Goal: Transaction & Acquisition: Purchase product/service

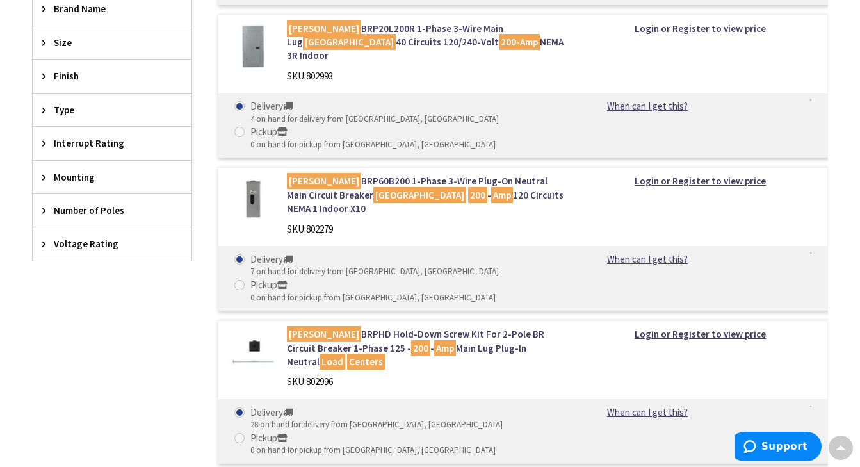
scroll to position [621, 0]
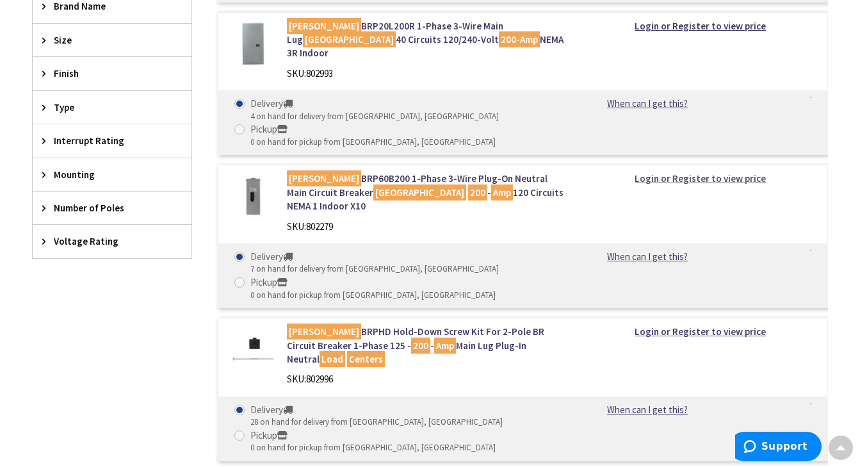
click at [671, 172] on strong "Login or Register to view price" at bounding box center [699, 178] width 131 height 12
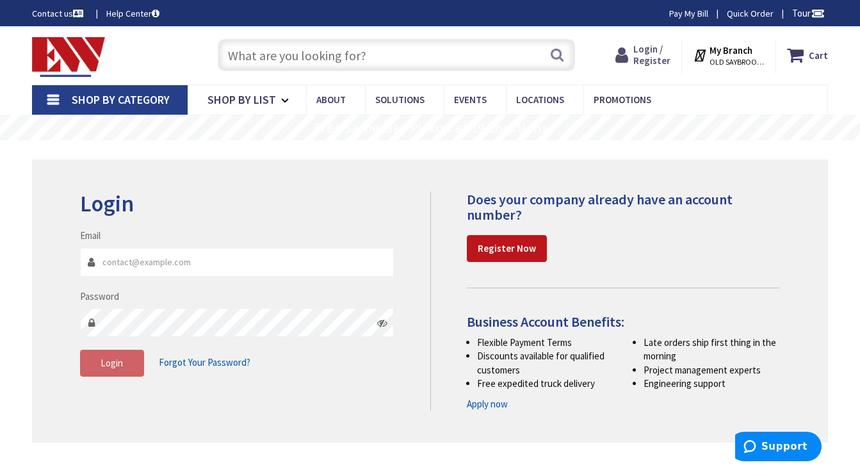
click at [654, 54] on span "Login / Register" at bounding box center [651, 55] width 37 height 24
click at [149, 263] on input "Email" at bounding box center [237, 262] width 314 height 29
type input "bwilliselectric@gmail.com"
click at [383, 325] on icon at bounding box center [382, 322] width 10 height 10
click at [122, 367] on span "Login" at bounding box center [111, 363] width 22 height 12
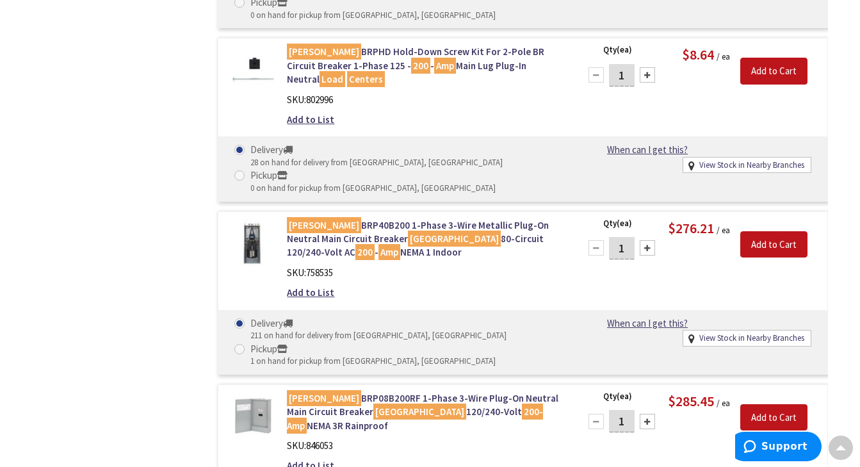
scroll to position [952, 0]
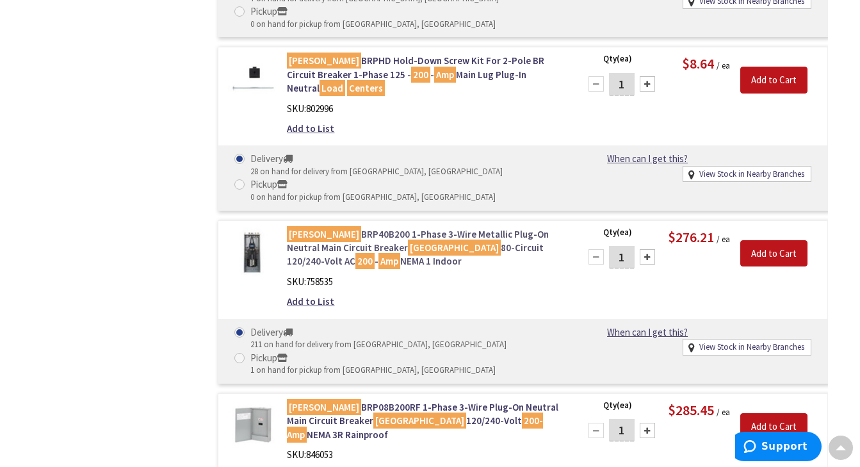
click at [467, 227] on link "Eaton BRP40B200 1-Phase 3-Wire Metallic Plug-On Neutral Main Circuit Breaker Lo…" at bounding box center [425, 247] width 277 height 41
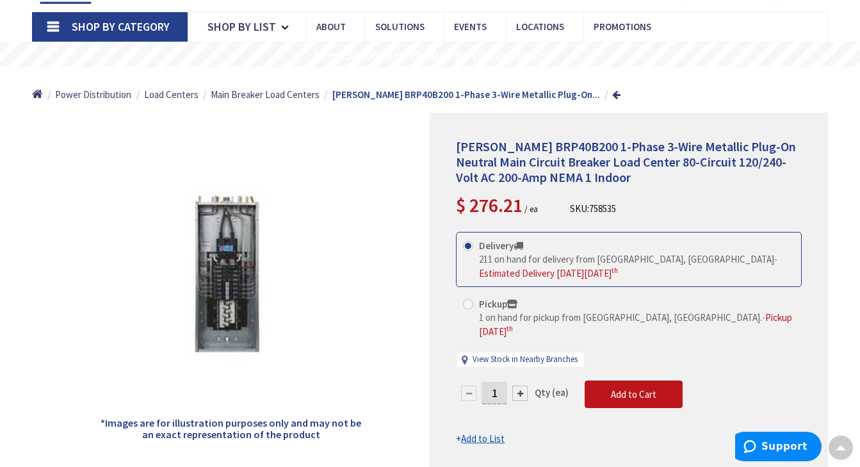
scroll to position [70, 0]
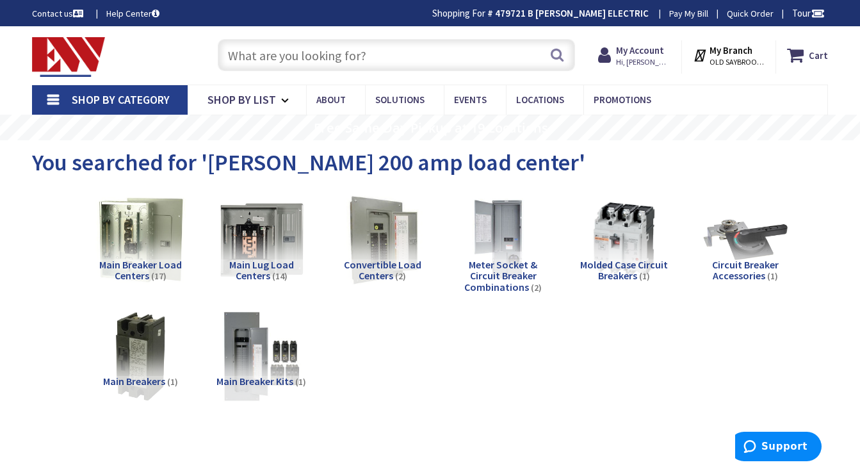
click at [131, 266] on span "Main Breaker Load Centers" at bounding box center [140, 270] width 83 height 24
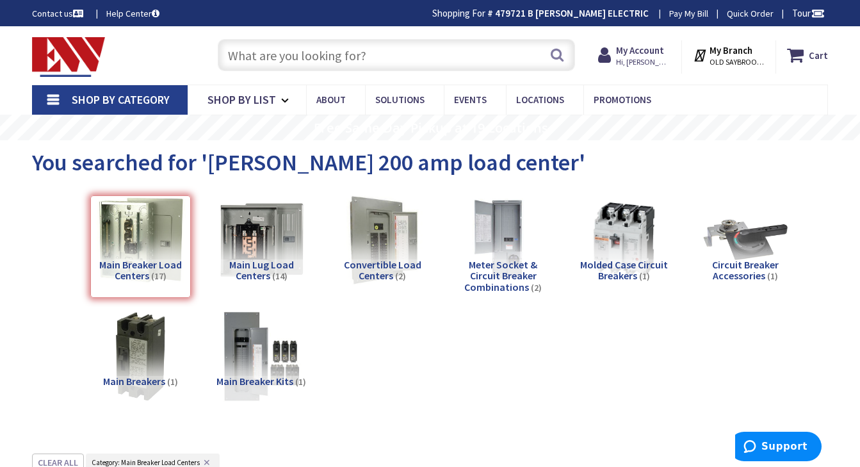
click at [293, 56] on input "text" at bounding box center [396, 55] width 357 height 32
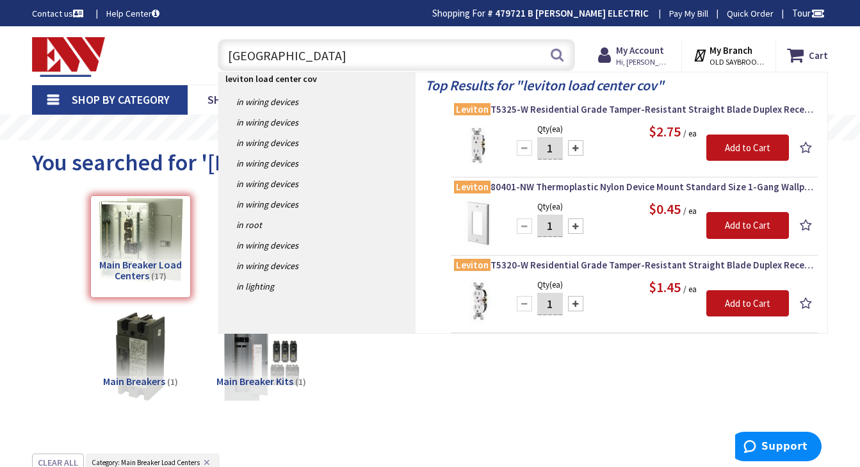
type input "leviton load center cover"
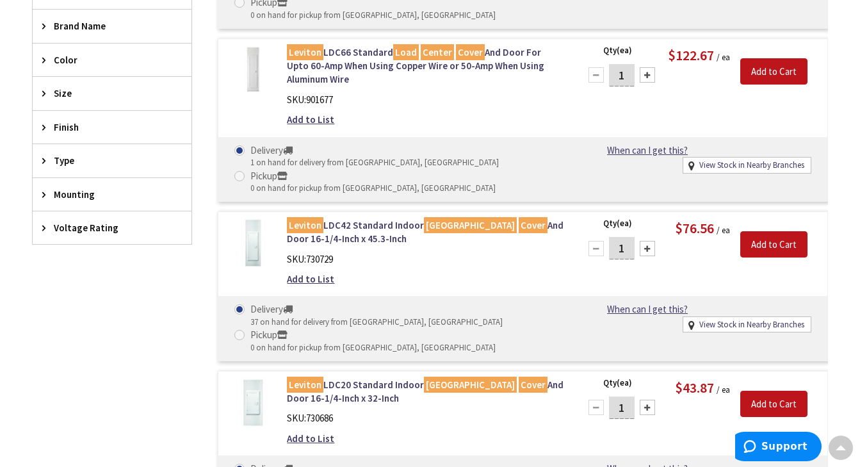
scroll to position [485, 0]
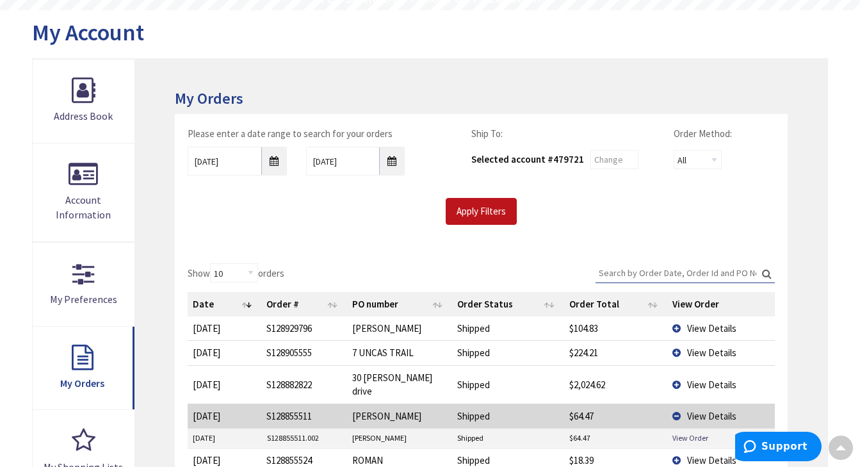
scroll to position [120, 0]
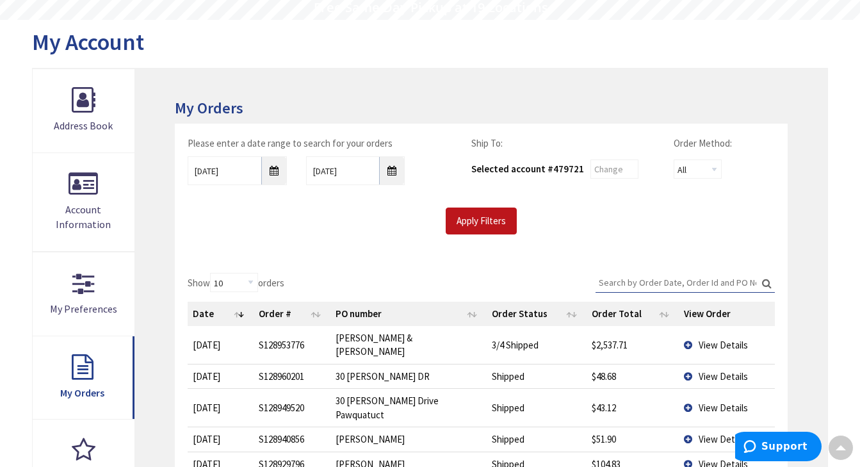
click at [713, 339] on span "View Details" at bounding box center [722, 345] width 49 height 12
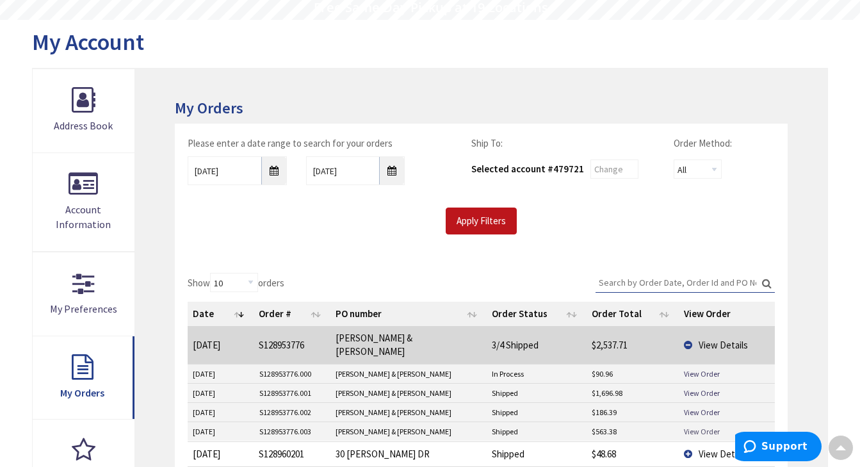
click at [696, 426] on link "View Order" at bounding box center [702, 431] width 36 height 11
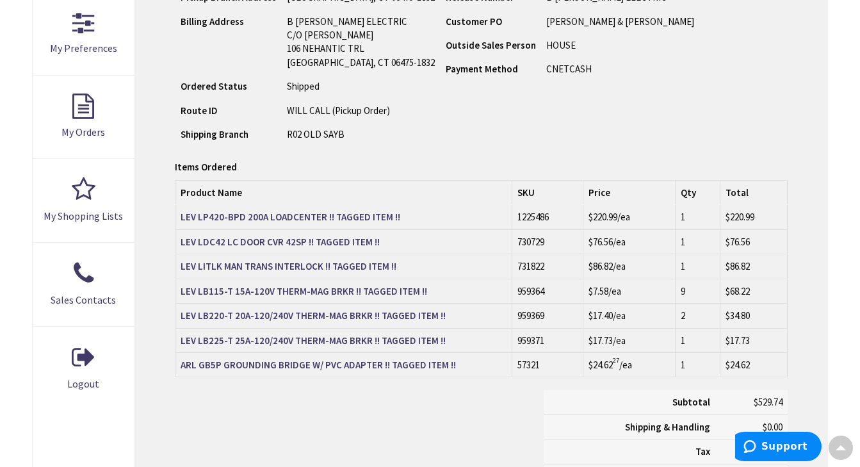
scroll to position [382, 0]
